Goal: Task Accomplishment & Management: Manage account settings

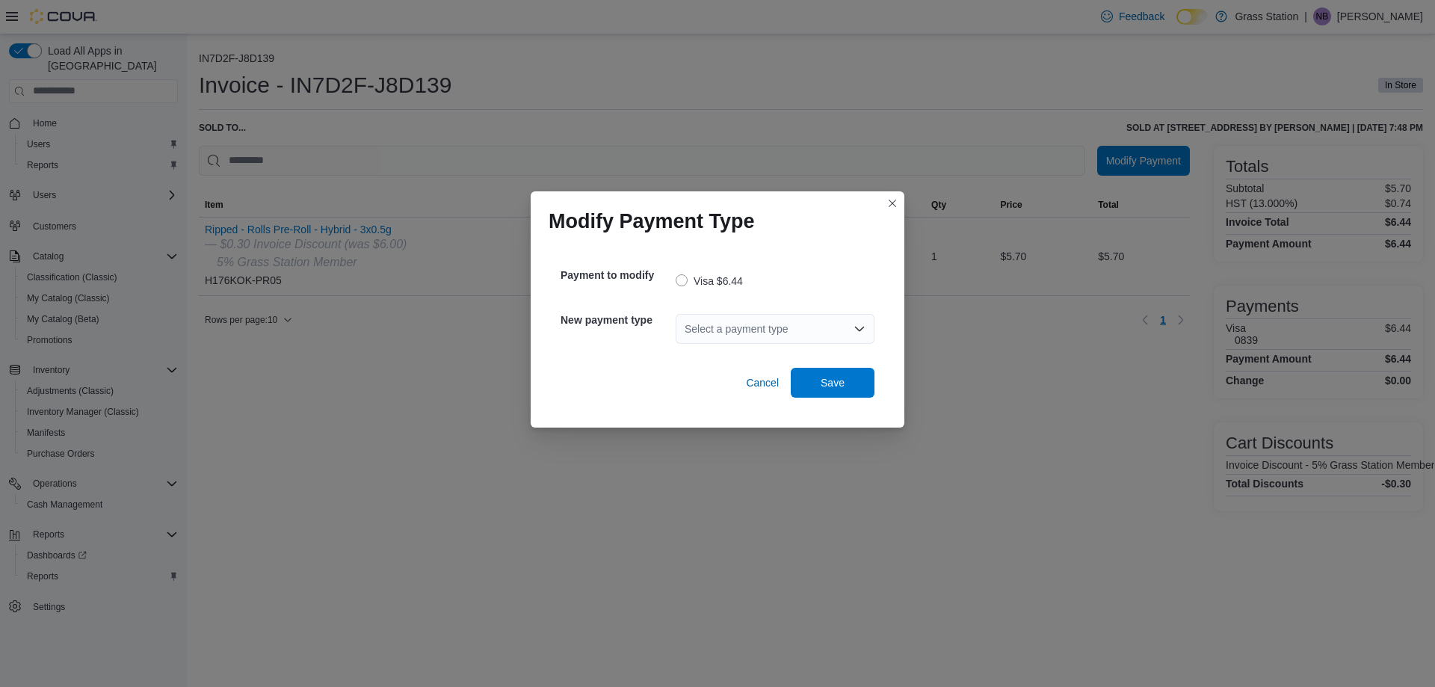
click at [777, 336] on div "Select a payment type" at bounding box center [775, 329] width 199 height 30
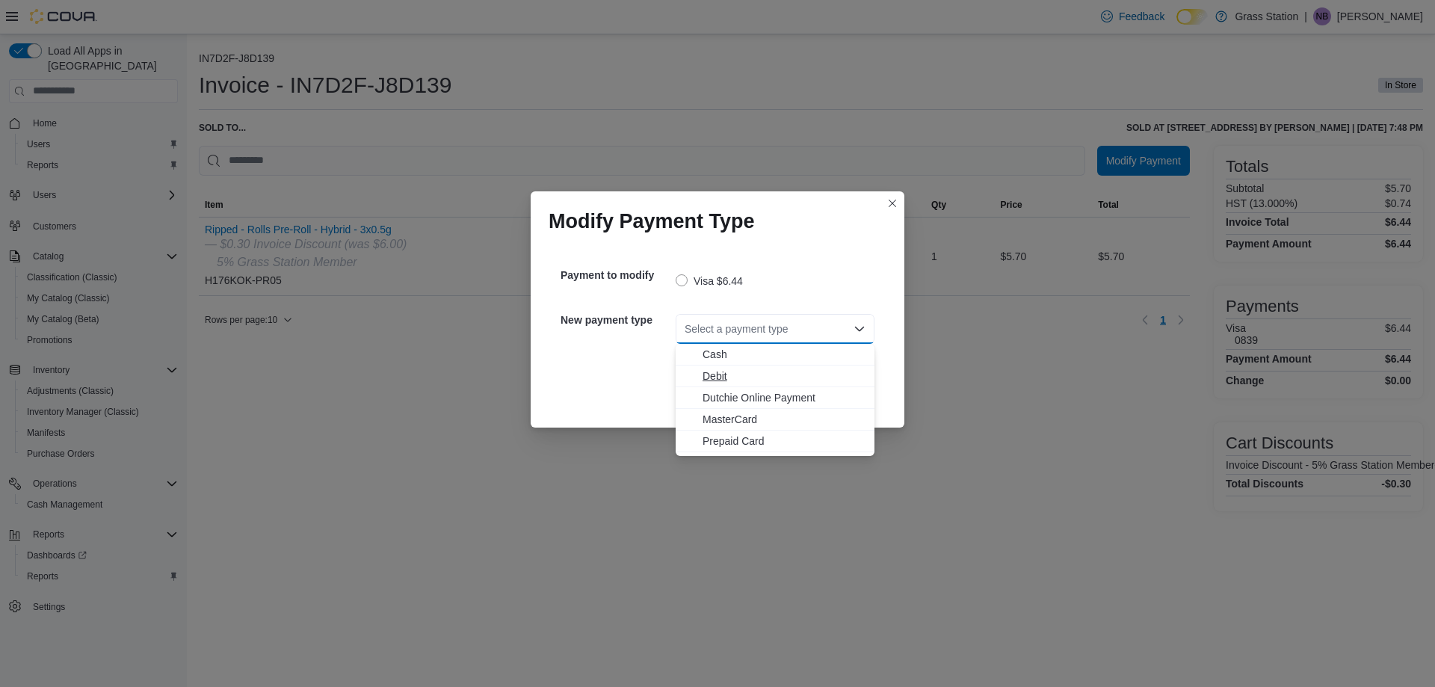
click at [734, 374] on span "Debit" at bounding box center [784, 375] width 163 height 15
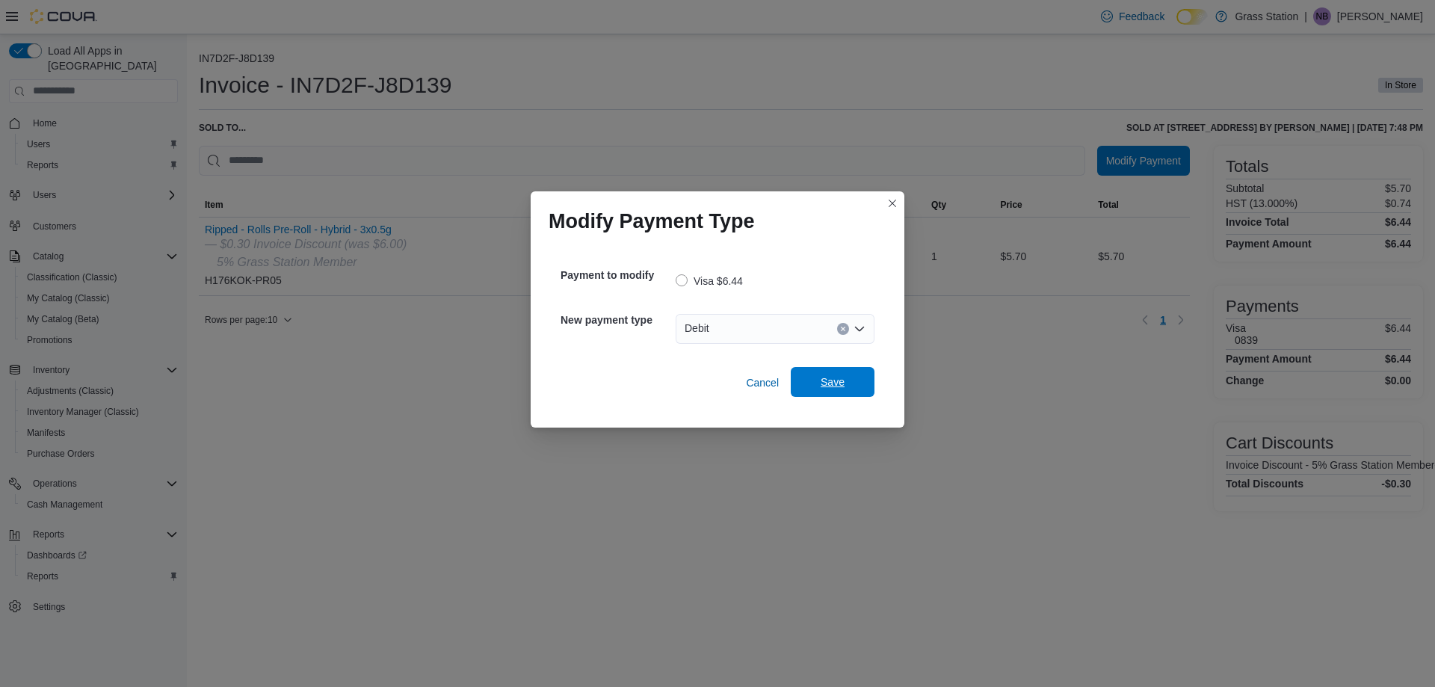
click at [827, 390] on span "Save" at bounding box center [833, 382] width 66 height 30
